Goal: Task Accomplishment & Management: Use online tool/utility

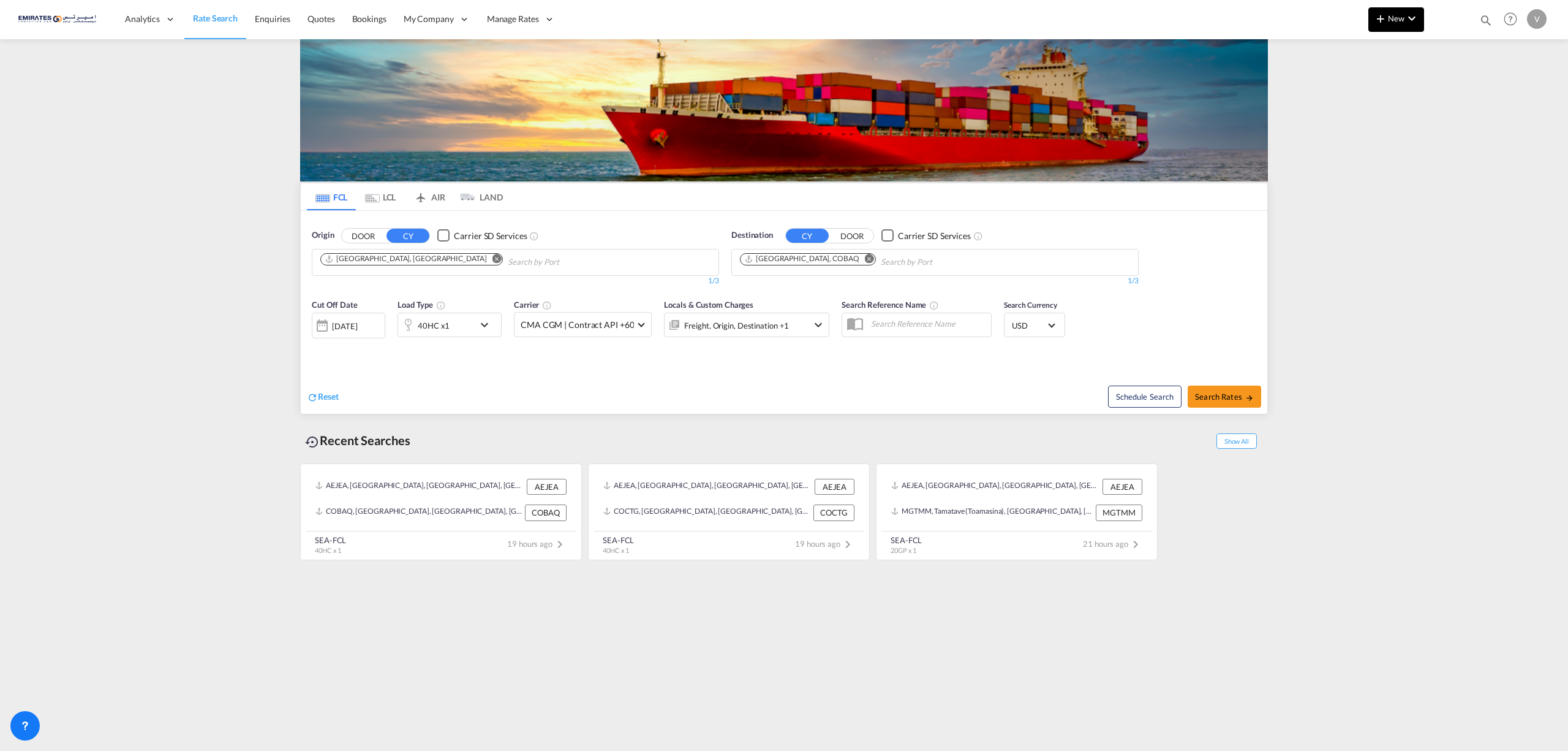
click at [1375, 18] on md-icon "icon-plus 400-fg" at bounding box center [1381, 18] width 15 height 15
click at [1358, 49] on span "Rates" at bounding box center [1365, 52] width 15 height 25
drag, startPoint x: 1456, startPoint y: 50, endPoint x: 1469, endPoint y: 76, distance: 29.1
click at [1469, 76] on md-menu-content "[PERSON_NAME]" at bounding box center [1472, 71] width 95 height 80
click at [1468, 84] on div "Ratesheet" at bounding box center [1463, 91] width 46 height 31
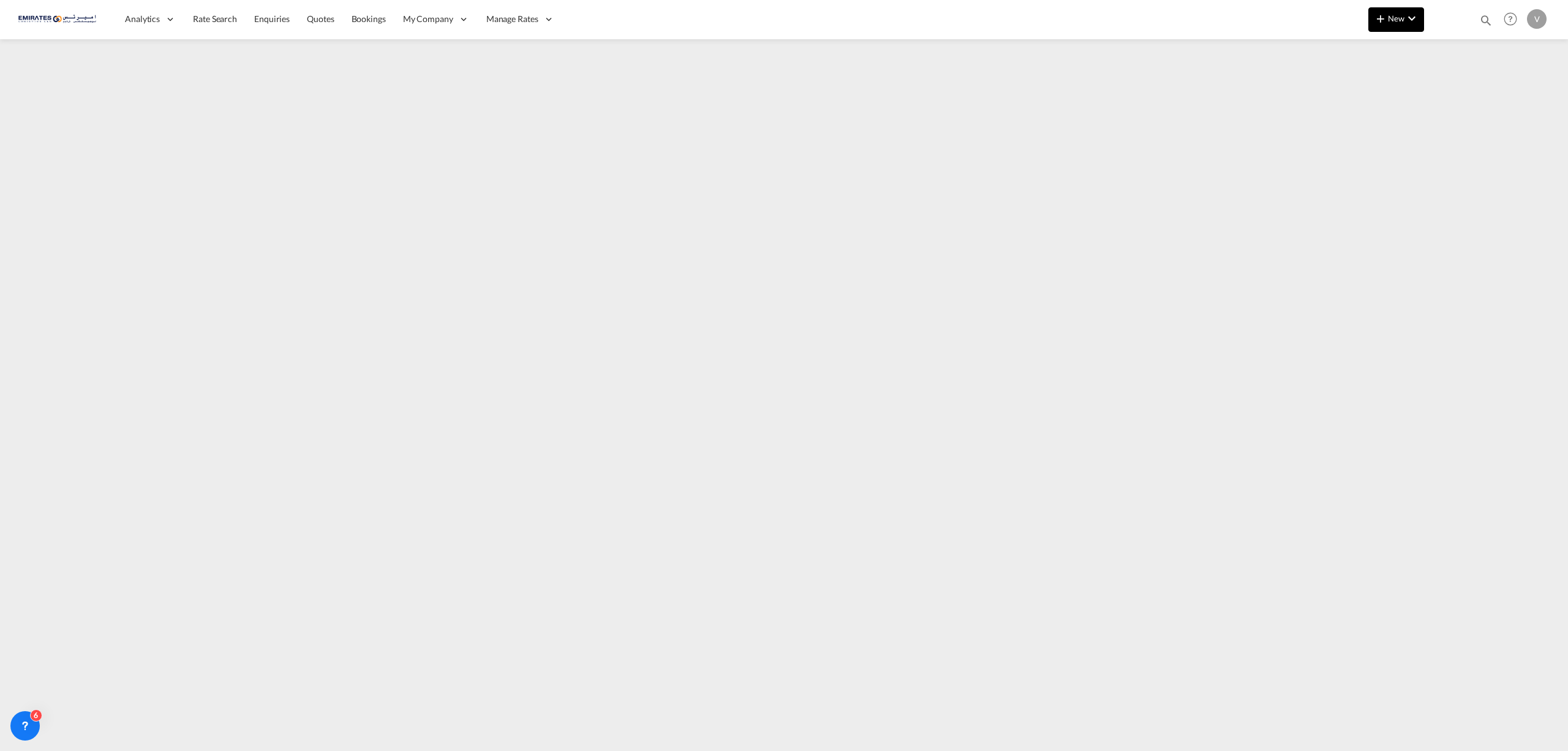
click at [1393, 18] on span "New" at bounding box center [1396, 18] width 46 height 10
click at [1107, 46] on md-backdrop at bounding box center [784, 375] width 1568 height 751
